Goal: Find specific page/section: Locate item on page

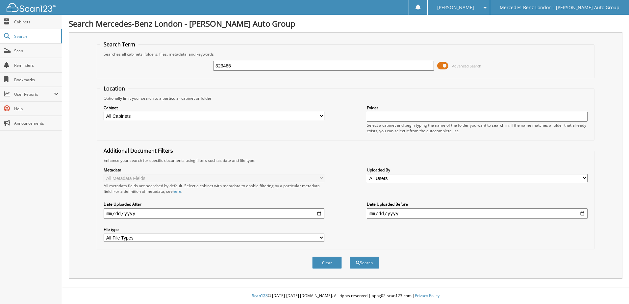
type input "323465"
click at [350, 257] on button "Search" at bounding box center [365, 263] width 30 height 12
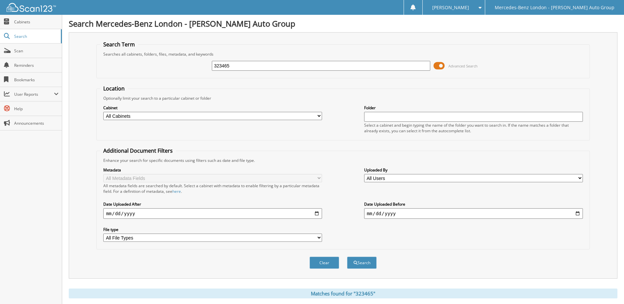
scroll to position [81, 0]
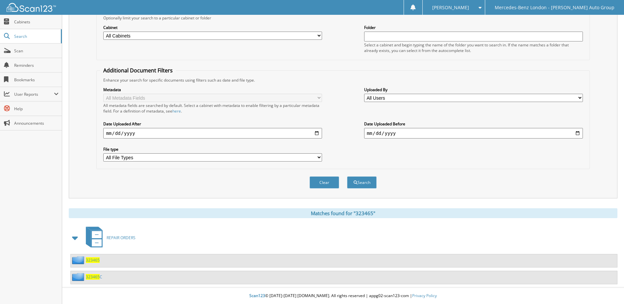
click at [94, 262] on span "323465" at bounding box center [93, 260] width 14 height 6
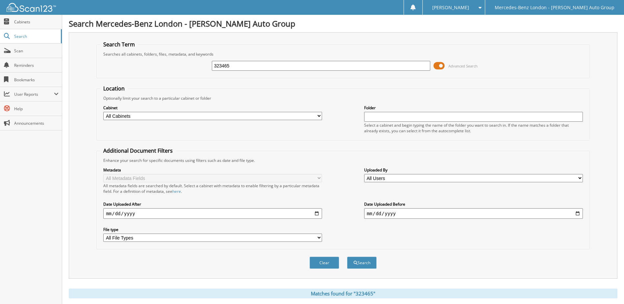
scroll to position [81, 0]
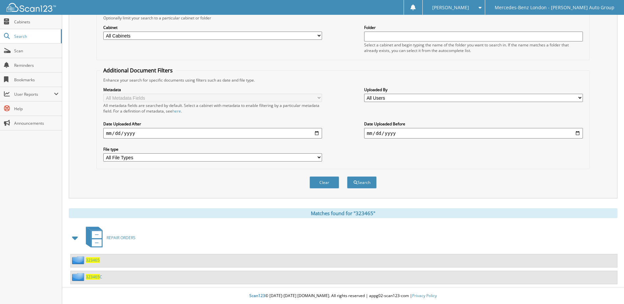
click at [91, 278] on span "323465" at bounding box center [93, 277] width 14 height 6
